Goal: Check status: Check status

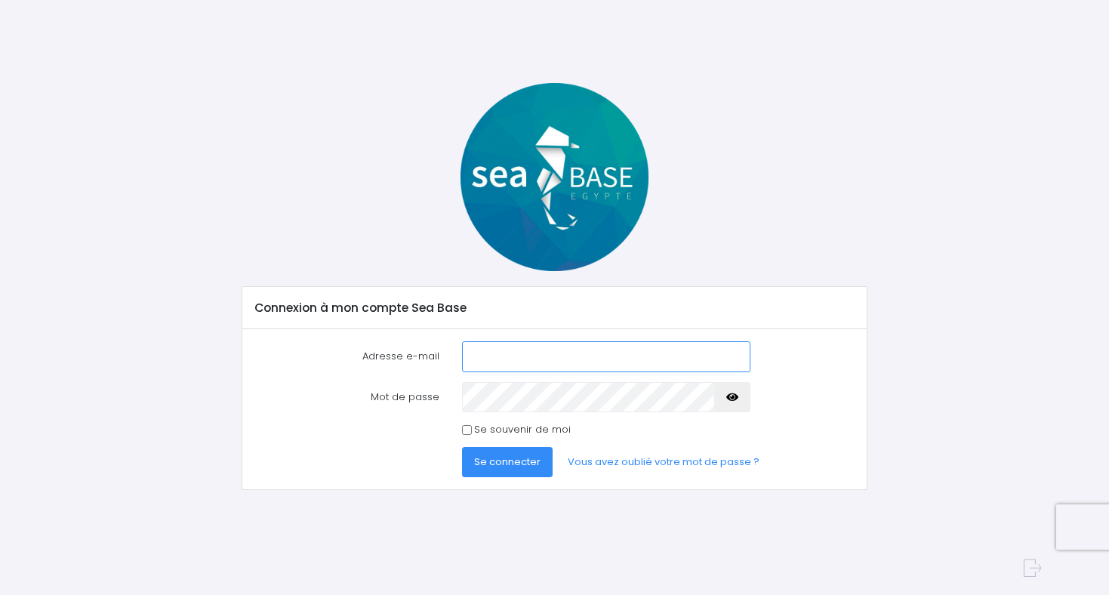
type input "[EMAIL_ADDRESS][DOMAIN_NAME]"
click at [518, 460] on span "Se connecter" at bounding box center [507, 462] width 66 height 14
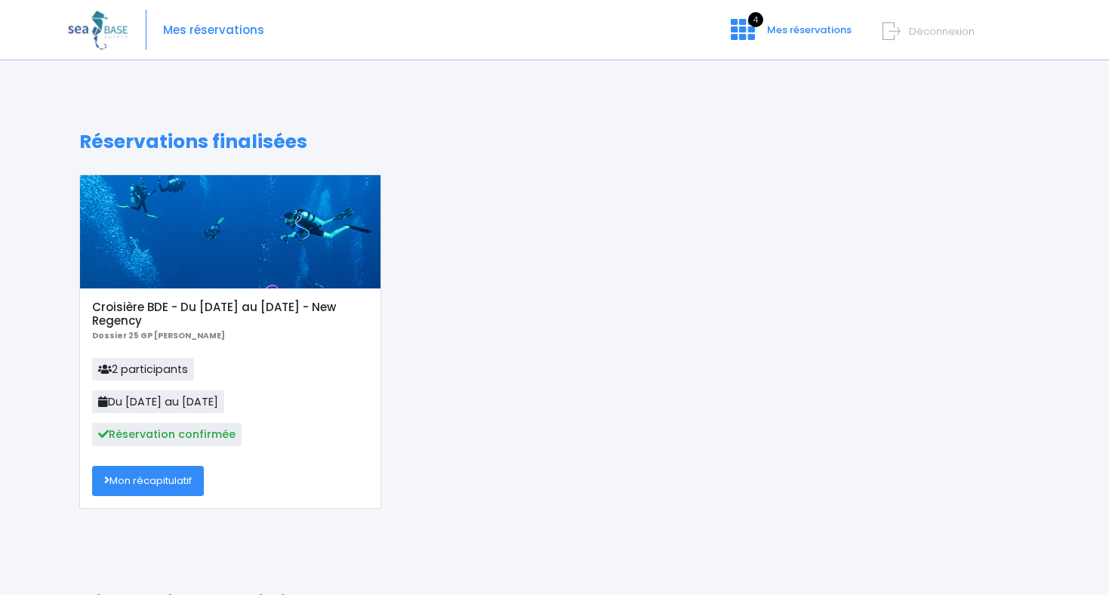
click at [168, 483] on link "Mon récapitulatif" at bounding box center [148, 481] width 112 height 30
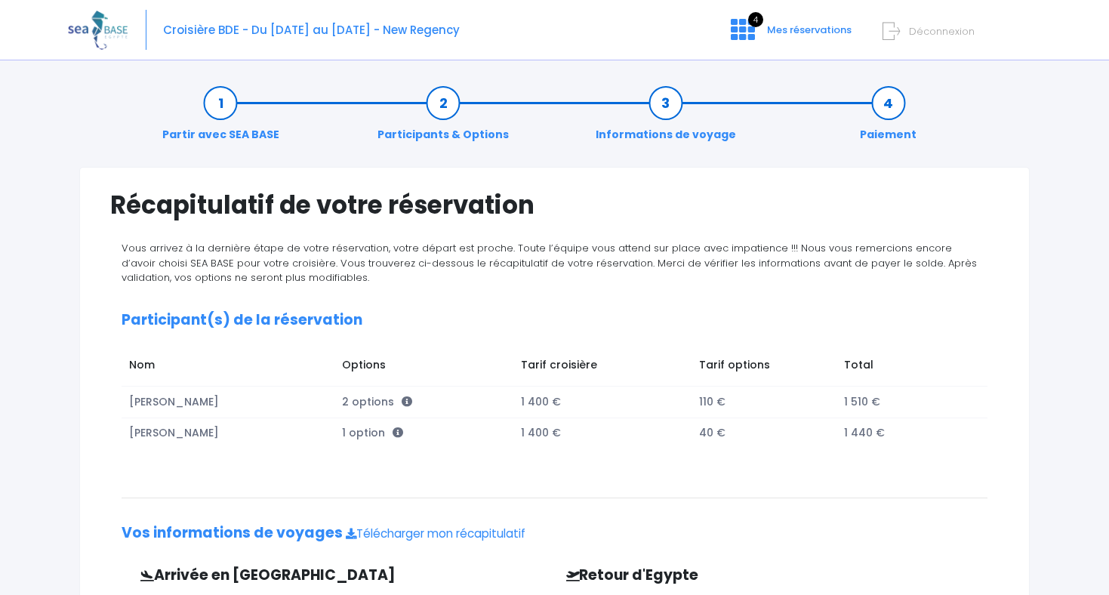
click at [113, 26] on img at bounding box center [98, 30] width 60 height 39
